Goal: Transaction & Acquisition: Purchase product/service

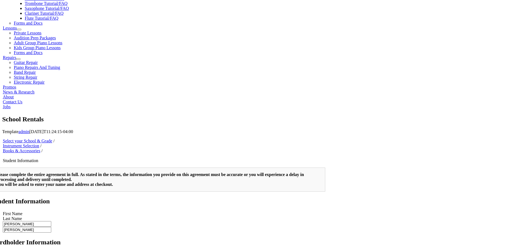
scroll to position [130, 0]
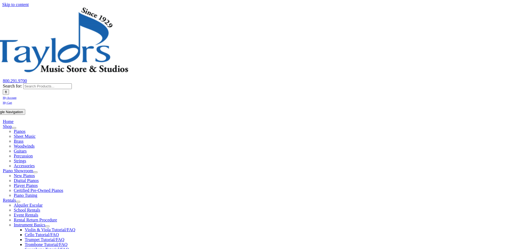
scroll to position [110, 0]
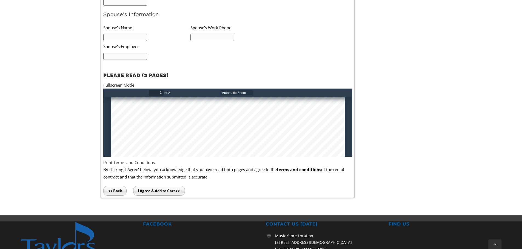
scroll to position [110, 0]
click at [156, 112] on div at bounding box center [228, 180] width 234 height 384
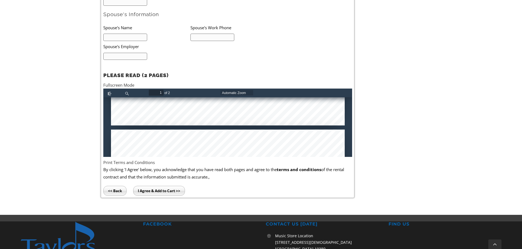
type input "2"
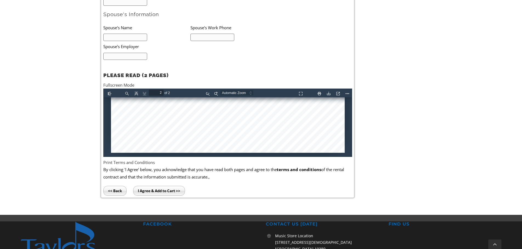
scroll to position [356, 0]
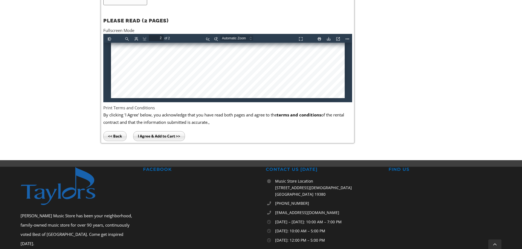
click at [167, 135] on input "I Agree & Add to Cart >>" at bounding box center [159, 136] width 52 height 10
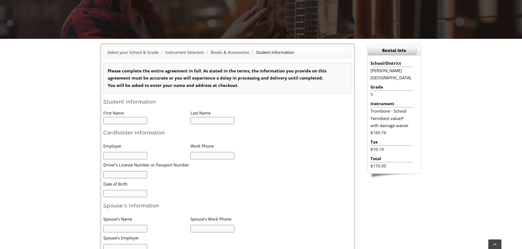
scroll to position [0, 0]
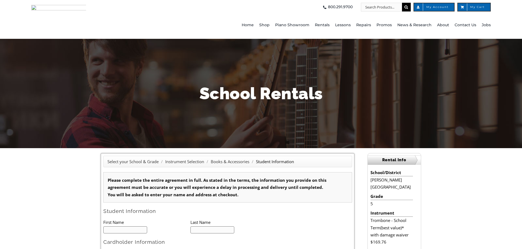
click at [252, 25] on span "Home" at bounding box center [247, 25] width 12 height 9
